Goal: Navigation & Orientation: Find specific page/section

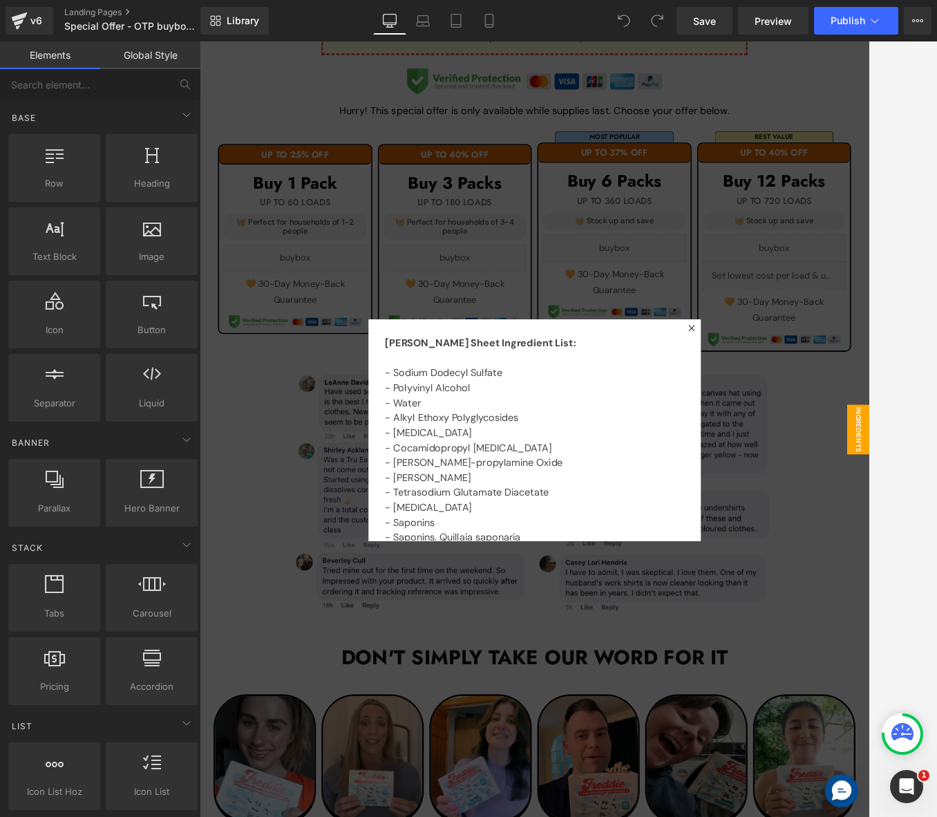
scroll to position [1520, 0]
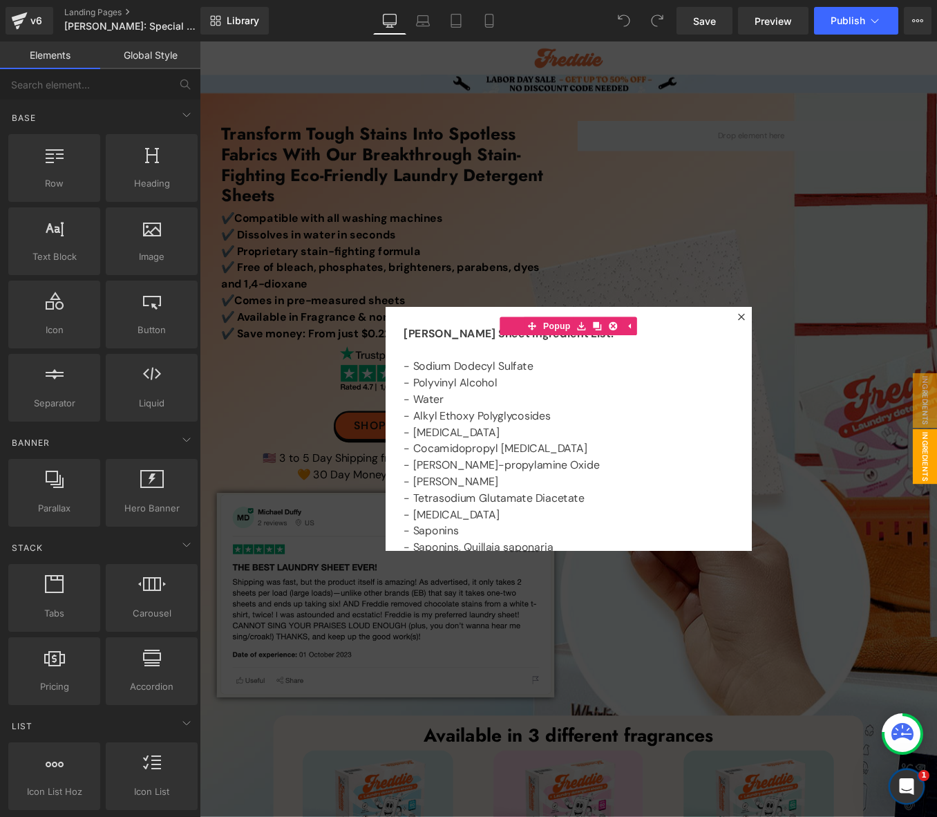
click at [334, 6] on div "Library Desktop Desktop Laptop Tablet Mobile Save Preview Publish Scheduled Vie…" at bounding box center [568, 20] width 736 height 41
